Goal: Transaction & Acquisition: Purchase product/service

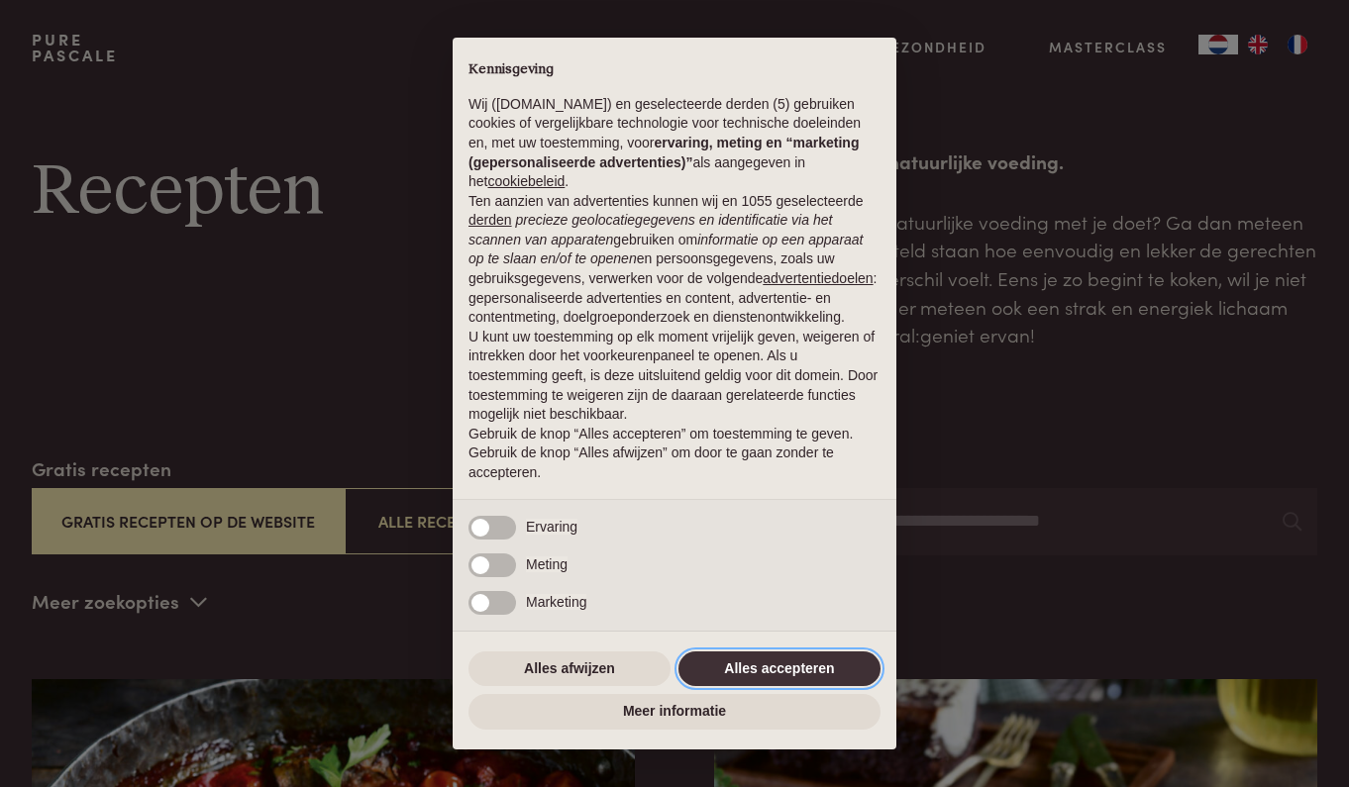
click at [803, 659] on button "Alles accepteren" at bounding box center [779, 670] width 202 height 36
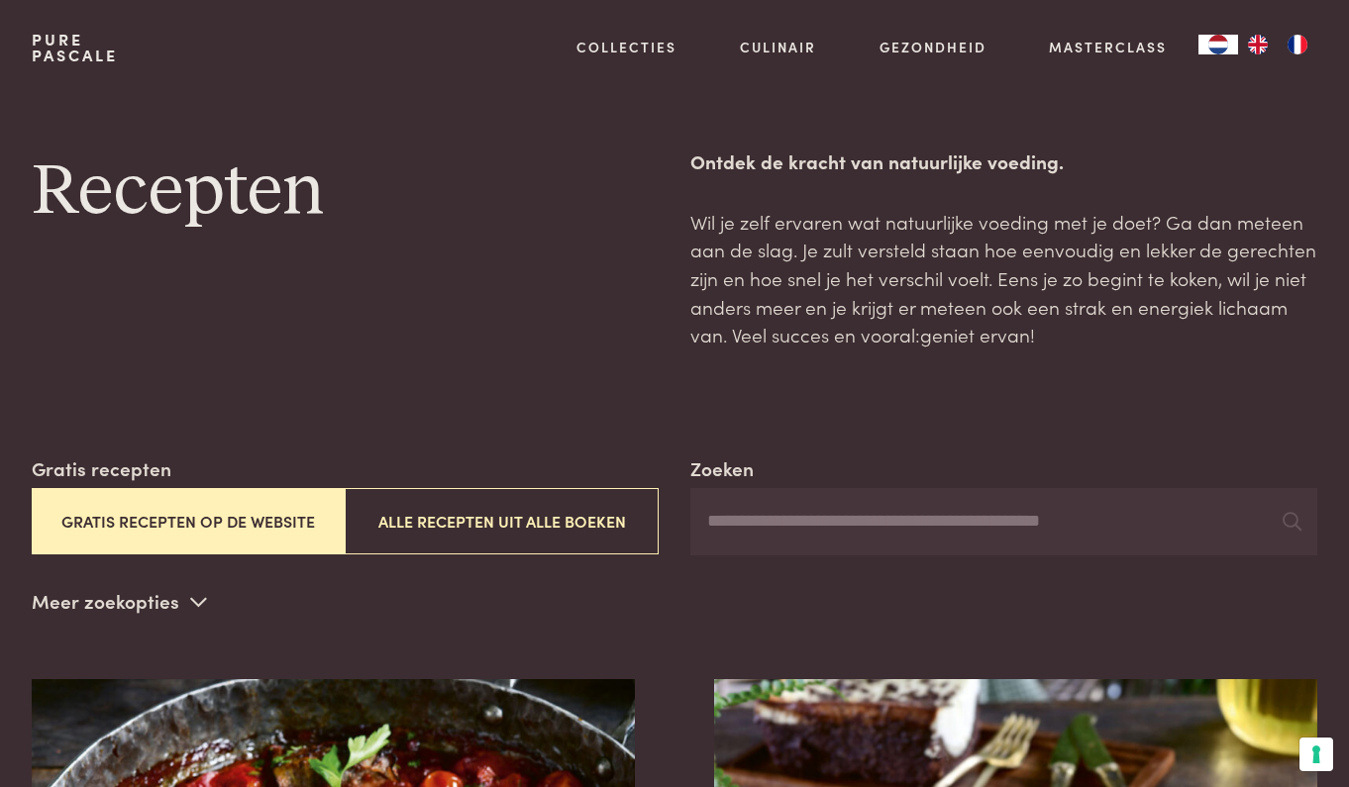
click at [72, 43] on link "Pure Pascale" at bounding box center [75, 48] width 86 height 32
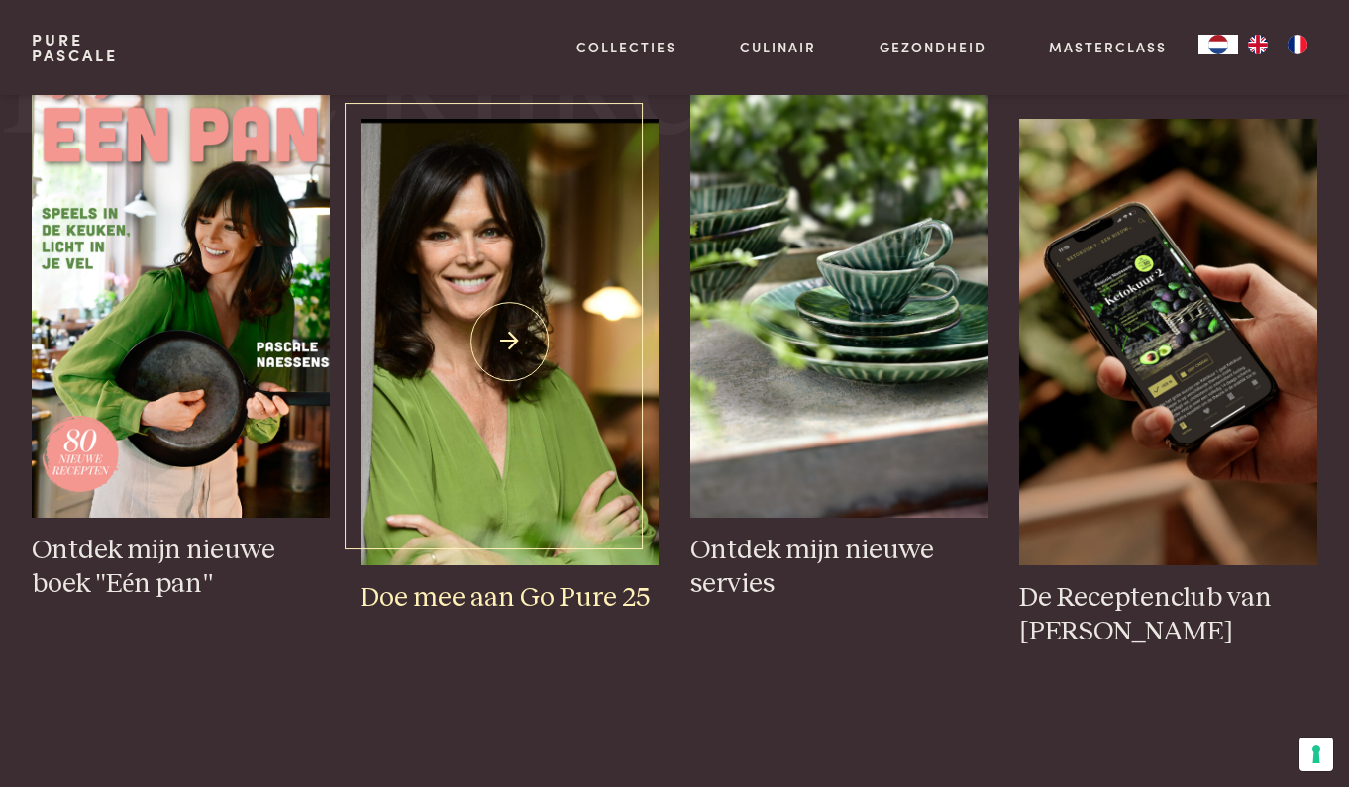
scroll to position [870, 0]
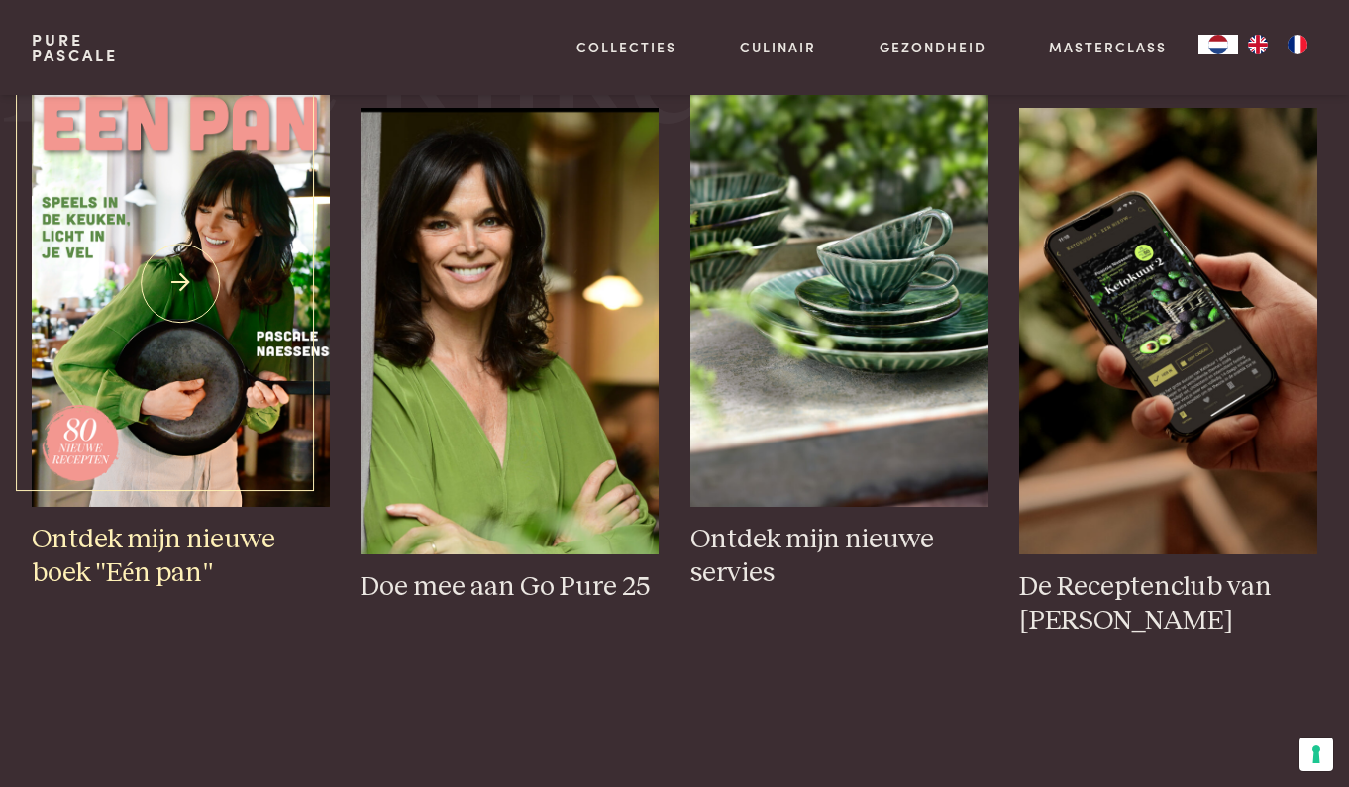
click at [186, 375] on img at bounding box center [181, 283] width 298 height 447
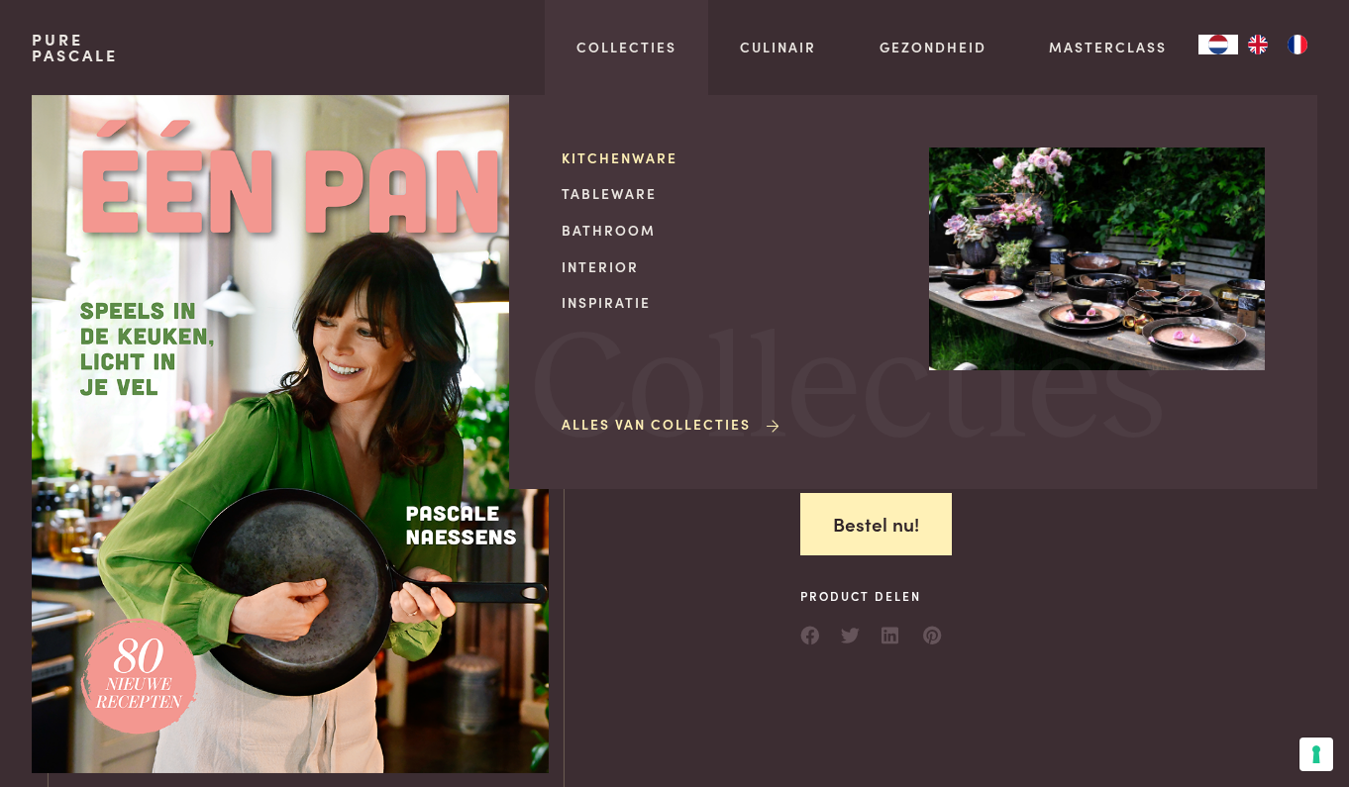
click at [626, 154] on link "Kitchenware" at bounding box center [729, 158] width 336 height 21
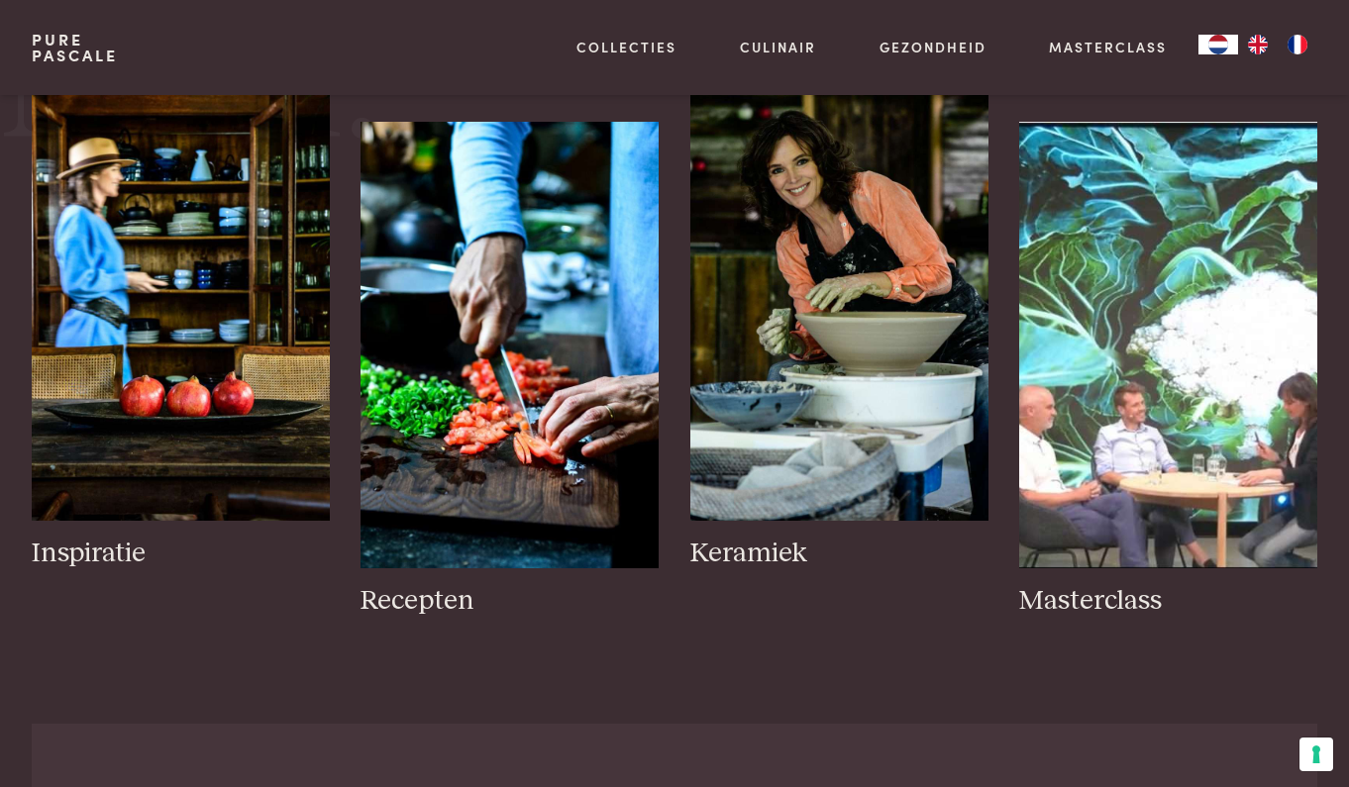
scroll to position [863, 0]
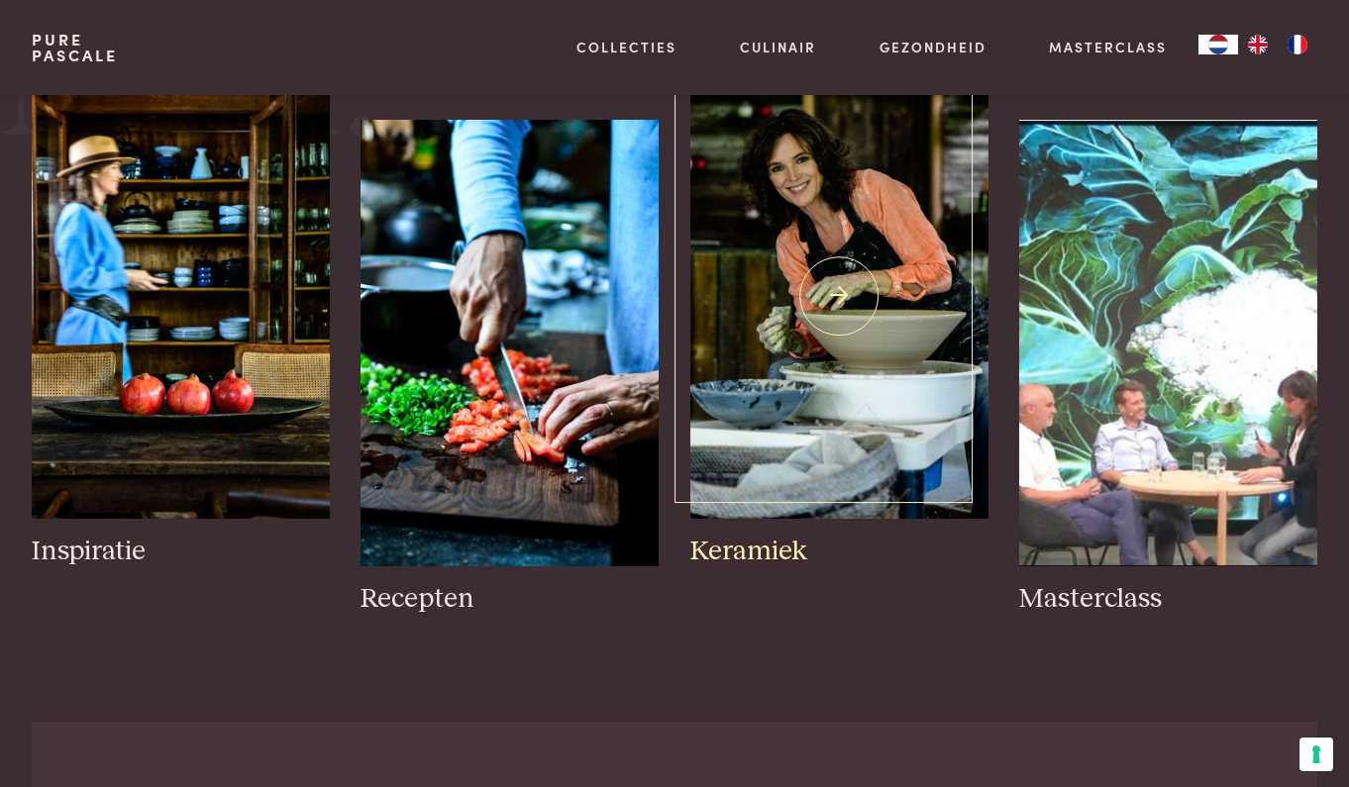
click at [778, 359] on img at bounding box center [839, 295] width 298 height 447
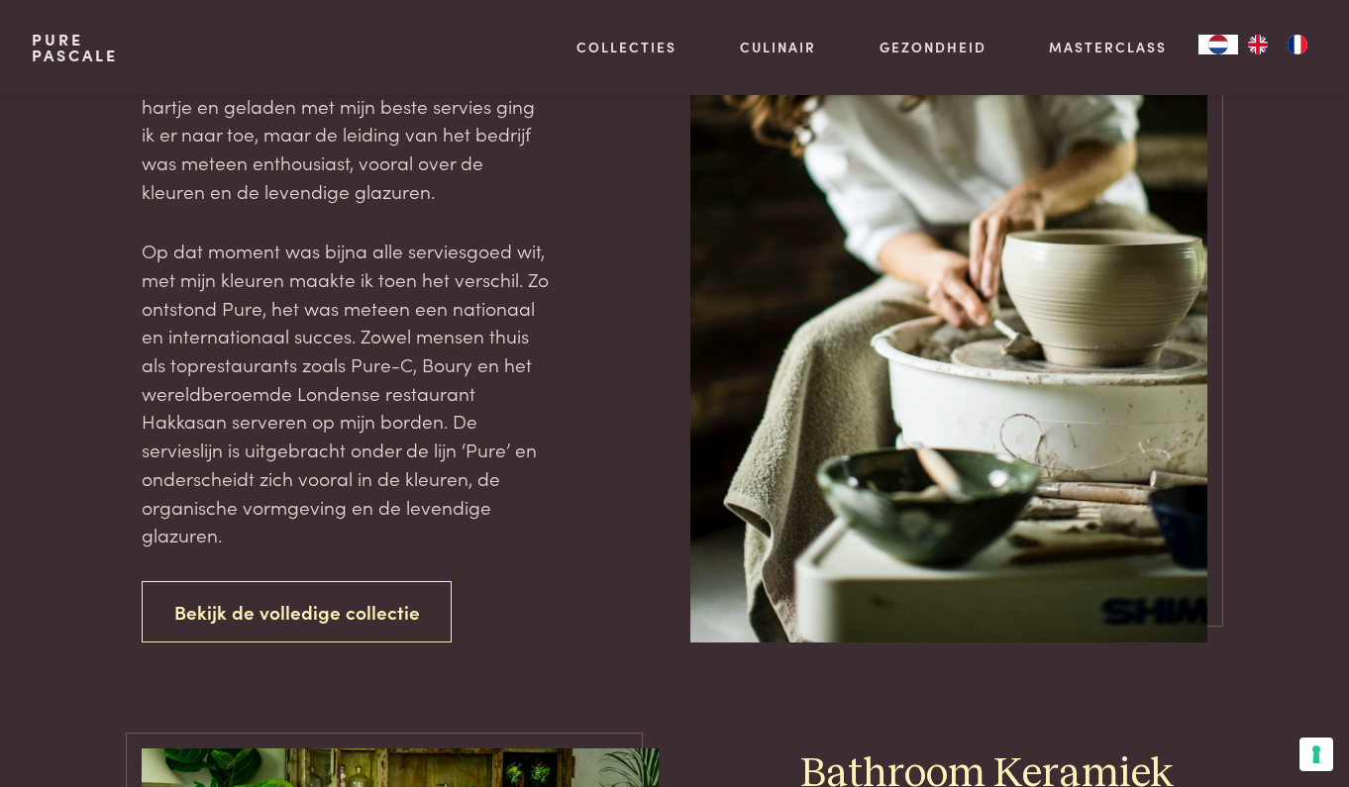
scroll to position [2505, 0]
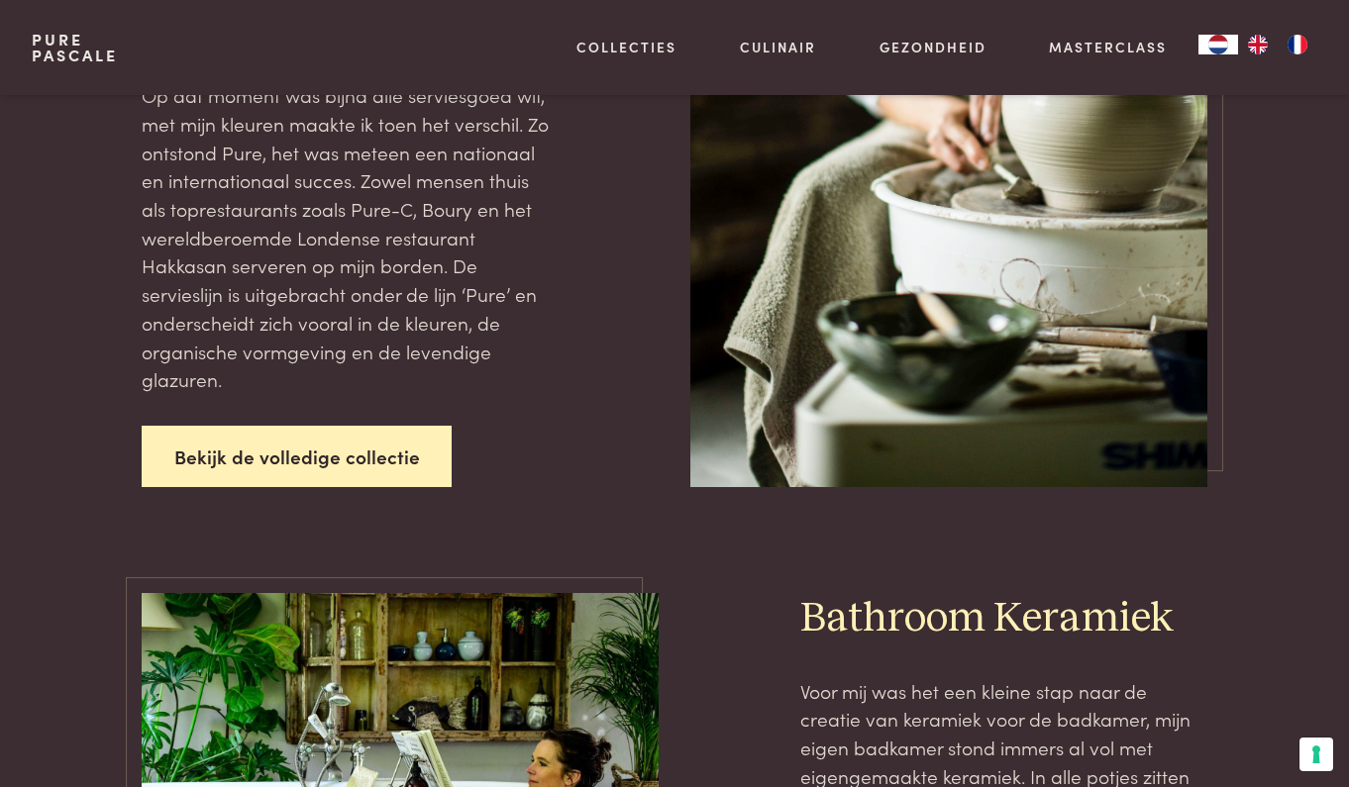
click at [364, 426] on link "Bekijk de volledige collectie" at bounding box center [297, 457] width 311 height 62
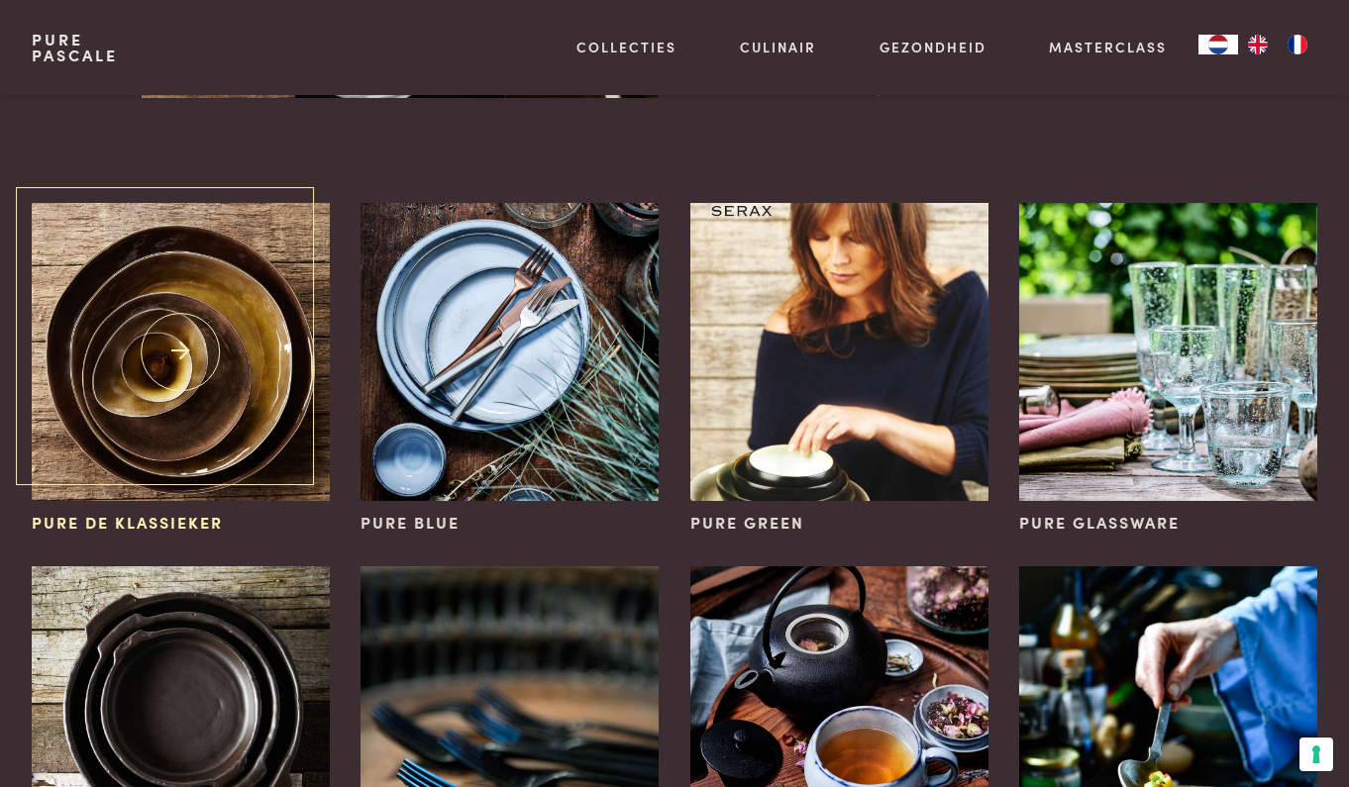
scroll to position [400, 0]
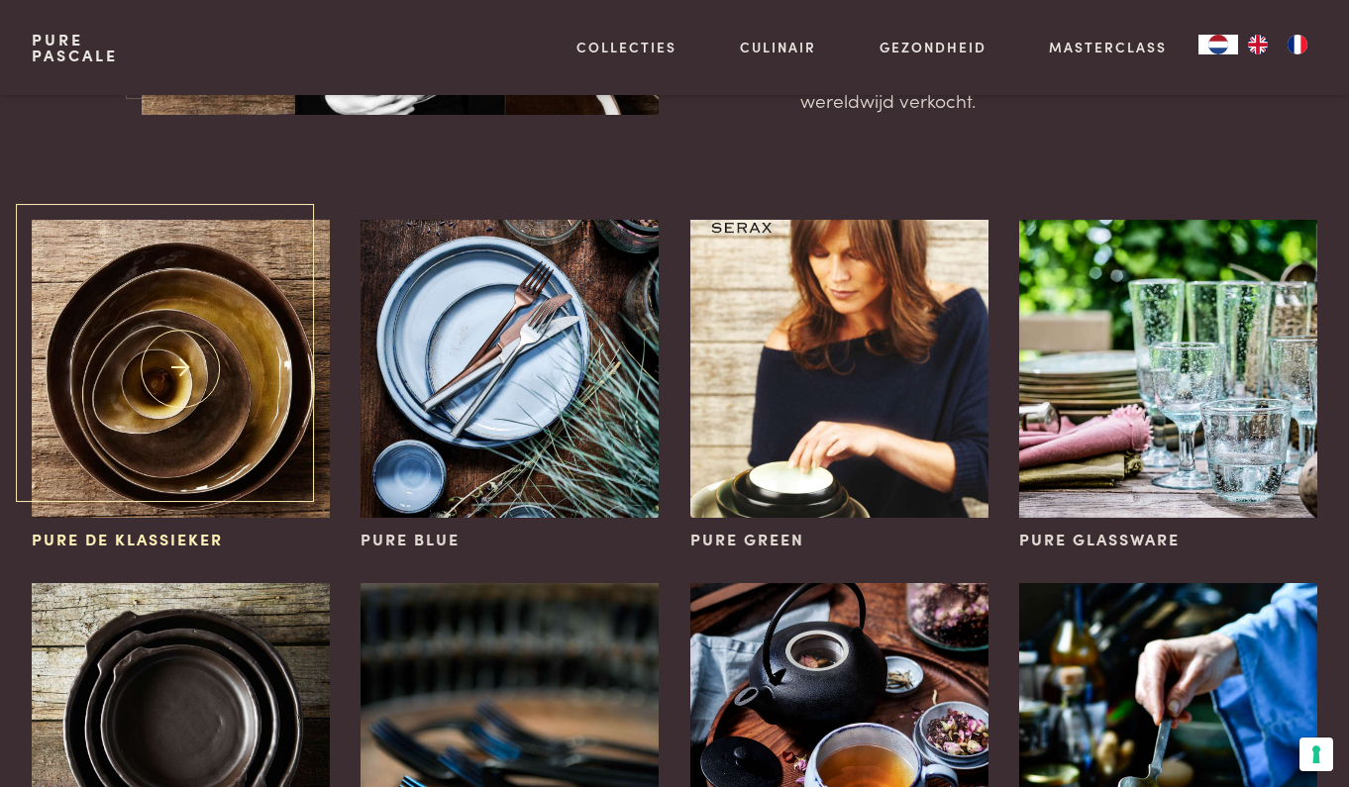
click at [226, 344] on img at bounding box center [181, 369] width 298 height 298
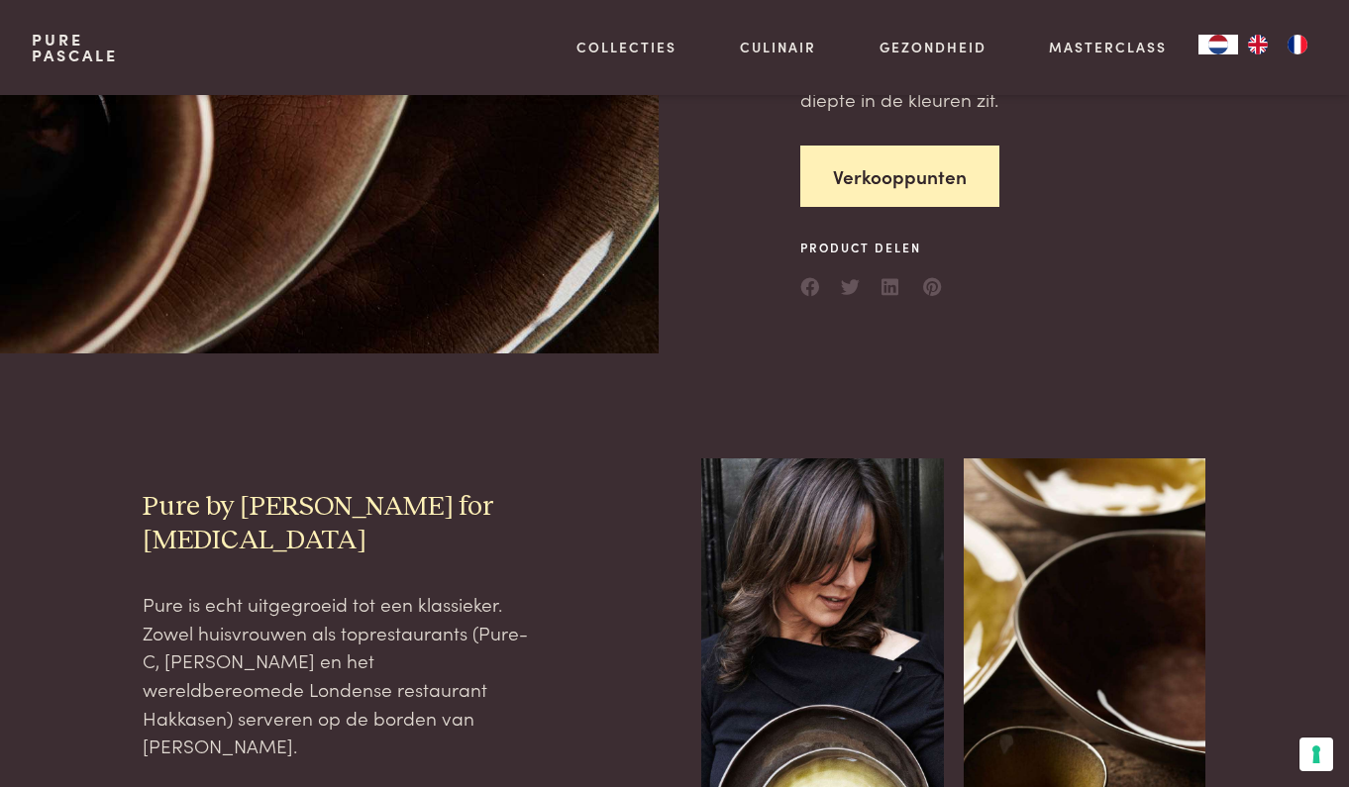
scroll to position [377, 0]
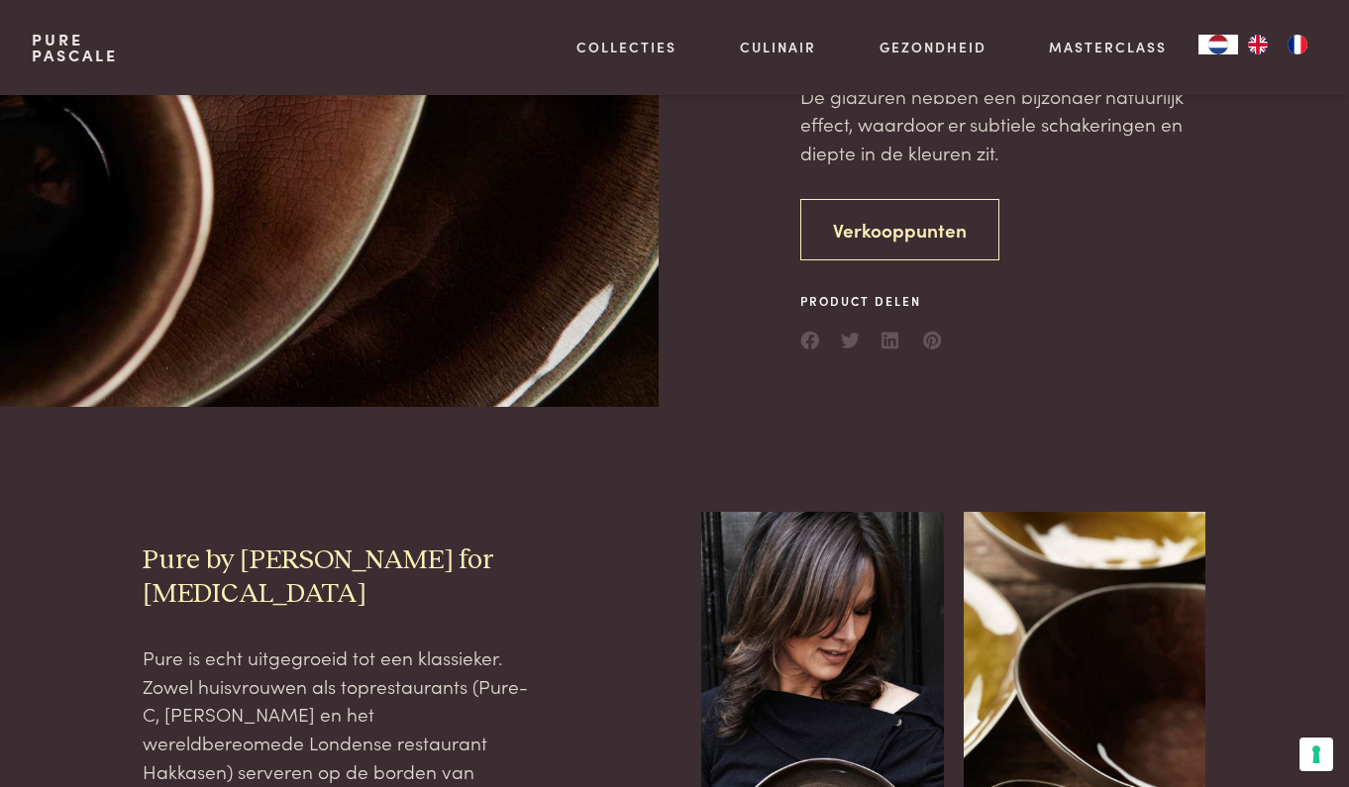
click at [882, 204] on link "Verkooppunten" at bounding box center [899, 230] width 199 height 62
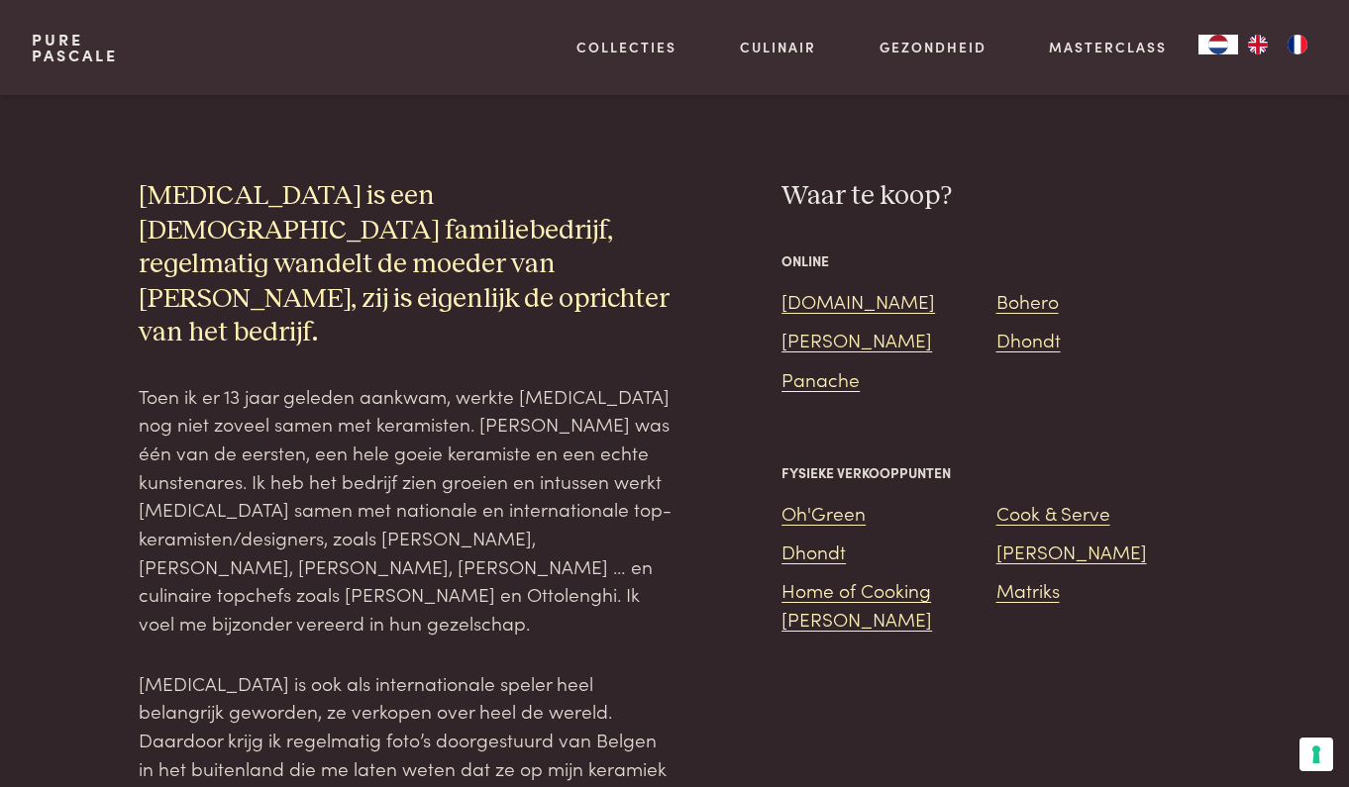
scroll to position [2176, 0]
click at [835, 286] on link "[DOMAIN_NAME]" at bounding box center [857, 299] width 153 height 27
